Goal: Check status: Check status

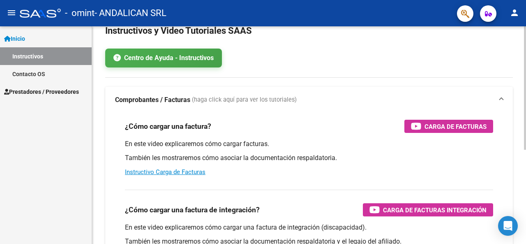
scroll to position [21, 0]
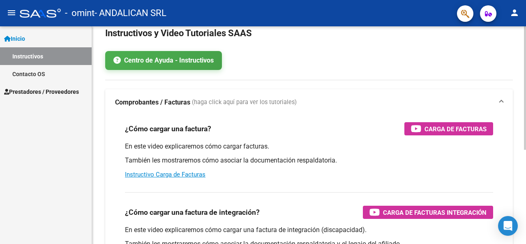
click at [524, 54] on div at bounding box center [525, 99] width 2 height 123
click at [30, 90] on span "Prestadores / Proveedores" at bounding box center [41, 91] width 75 height 9
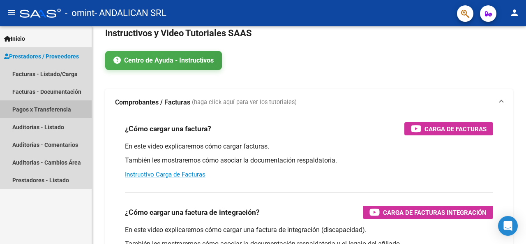
click at [32, 108] on link "Pagos x Transferencia" at bounding box center [46, 109] width 92 height 18
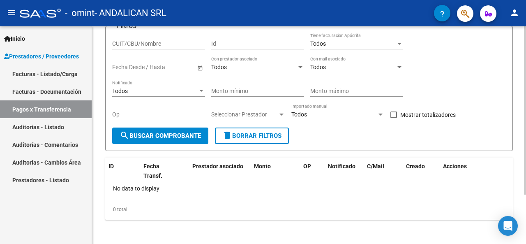
scroll to position [64, 0]
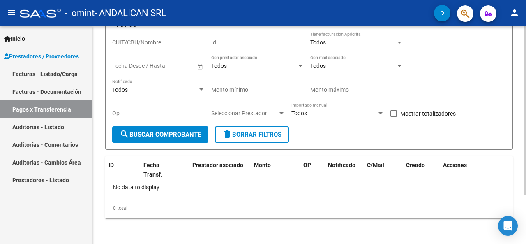
click at [525, 139] on div at bounding box center [525, 159] width 2 height 168
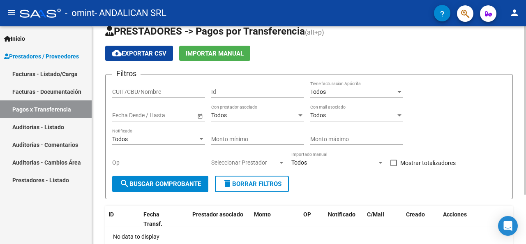
scroll to position [12, 0]
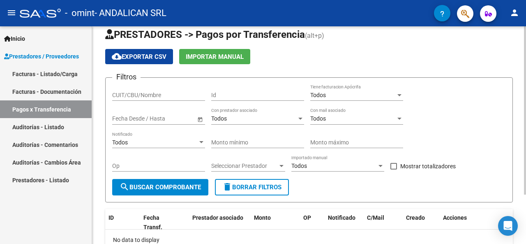
click at [524, 92] on div at bounding box center [525, 119] width 2 height 168
click at [145, 93] on input "CUIT/CBU/Nombre" at bounding box center [158, 95] width 93 height 7
type input "30716335689"
click at [136, 189] on span "search Buscar Comprobante" at bounding box center [160, 186] width 81 height 7
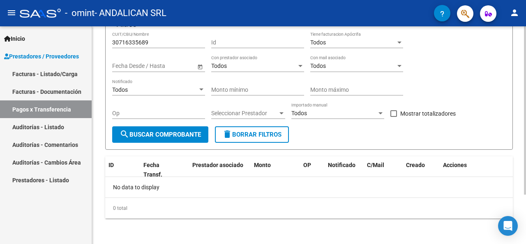
scroll to position [0, 0]
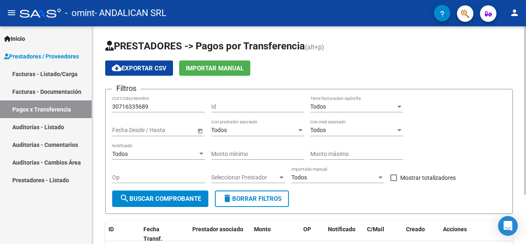
click at [525, 55] on div at bounding box center [525, 110] width 2 height 168
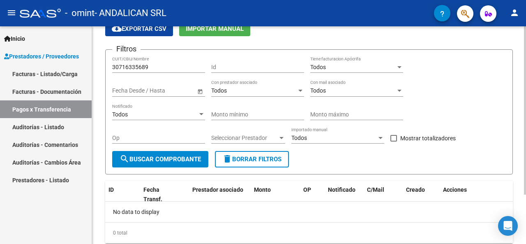
scroll to position [37, 0]
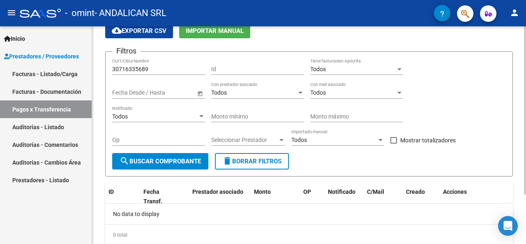
click at [525, 74] on div at bounding box center [525, 139] width 2 height 168
click at [56, 92] on link "Facturas - Documentación" at bounding box center [46, 92] width 92 height 18
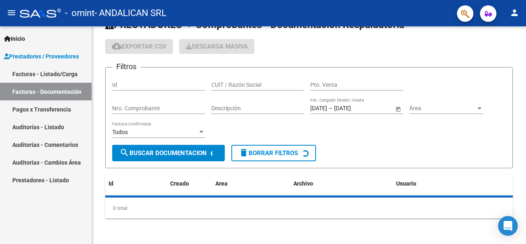
scroll to position [37, 0]
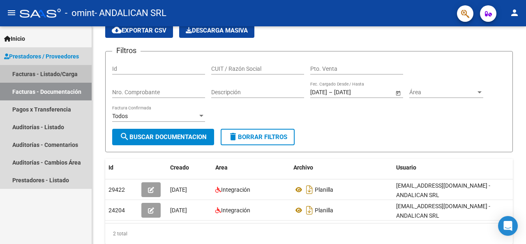
click at [58, 74] on link "Facturas - Listado/Carga" at bounding box center [46, 74] width 92 height 18
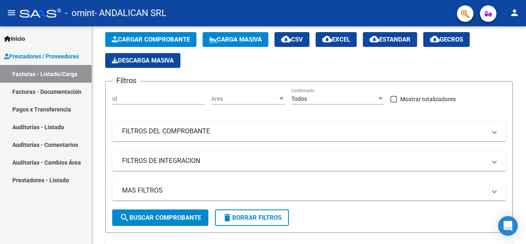
click at [58, 91] on link "Facturas - Documentación" at bounding box center [46, 92] width 92 height 18
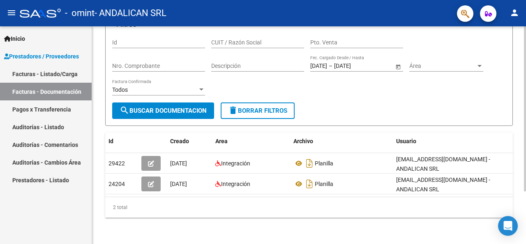
scroll to position [69, 0]
click at [525, 155] on div at bounding box center [525, 161] width 2 height 165
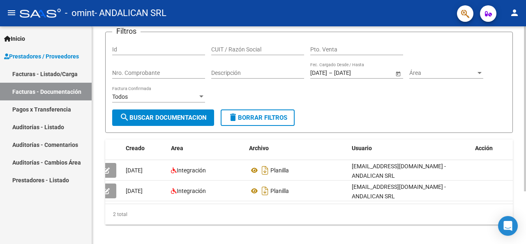
scroll to position [55, 0]
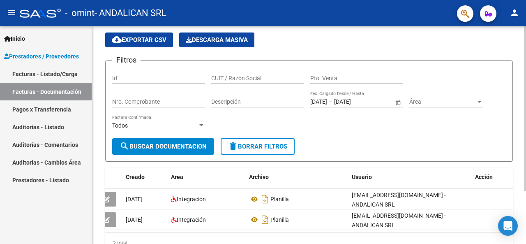
click at [524, 95] on div at bounding box center [525, 131] width 2 height 165
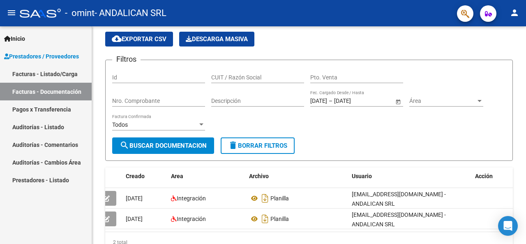
click at [45, 108] on link "Pagos x Transferencia" at bounding box center [46, 109] width 92 height 18
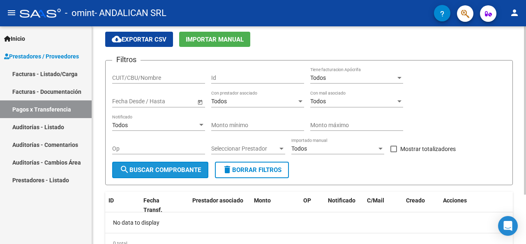
click at [151, 172] on span "search Buscar Comprobante" at bounding box center [160, 169] width 81 height 7
click at [150, 78] on input "CUIT/CBU/Nombre" at bounding box center [158, 77] width 93 height 7
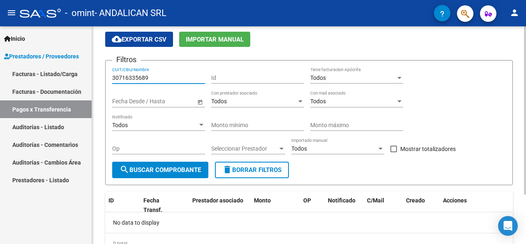
type input "30716335689"
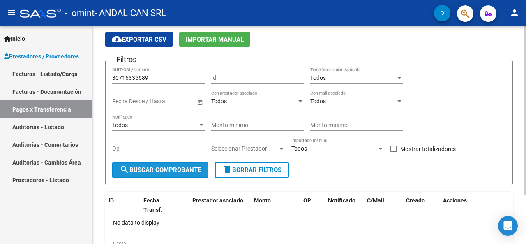
click at [156, 166] on span "search Buscar Comprobante" at bounding box center [160, 169] width 81 height 7
